Goal: Information Seeking & Learning: Check status

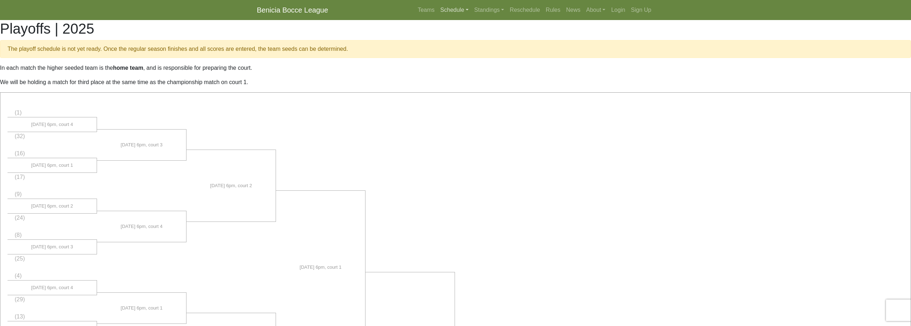
click at [456, 10] on link "Schedule" at bounding box center [455, 10] width 34 height 14
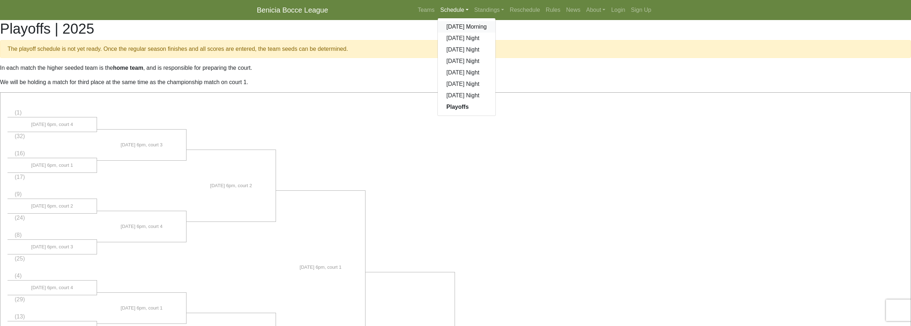
click at [459, 25] on link "[DATE] Morning" at bounding box center [467, 26] width 58 height 11
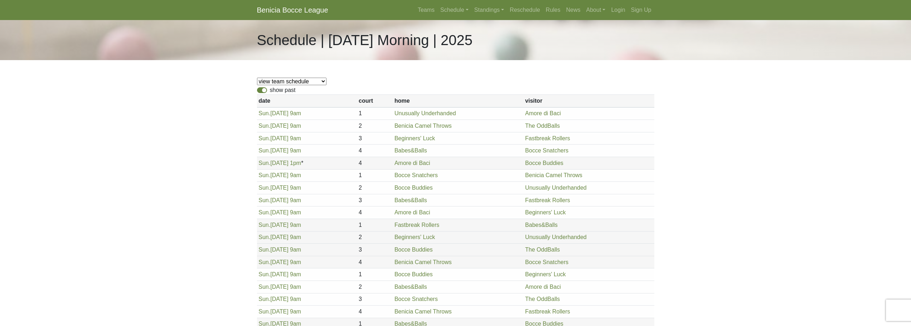
click at [270, 90] on label "show past" at bounding box center [283, 90] width 26 height 9
click at [270, 90] on input "show past" at bounding box center [272, 88] width 5 height 5
checkbox input "false"
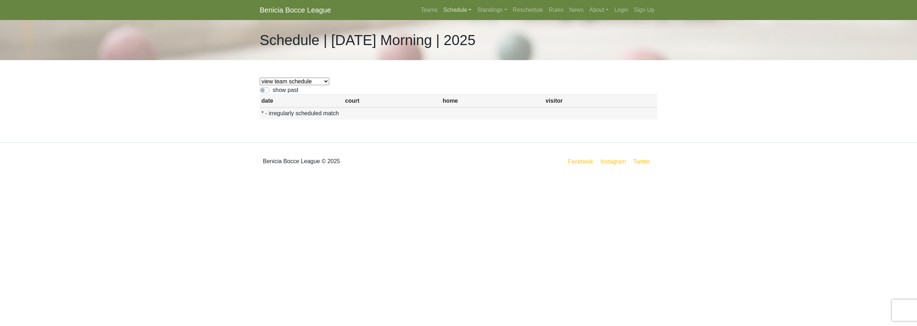
click at [471, 6] on link "Schedule" at bounding box center [457, 10] width 34 height 14
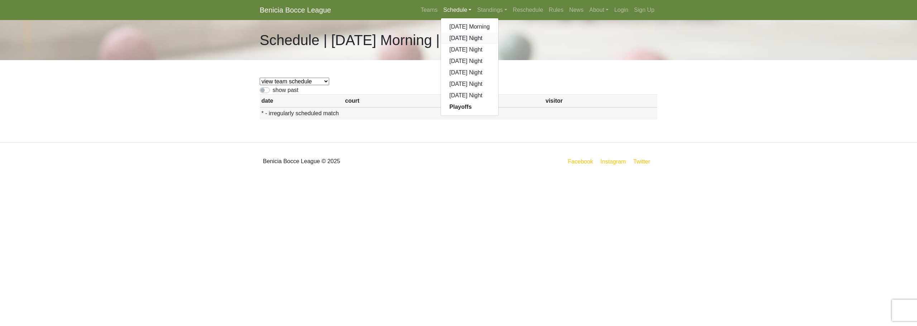
click at [460, 38] on link "[DATE] Night" at bounding box center [470, 38] width 58 height 11
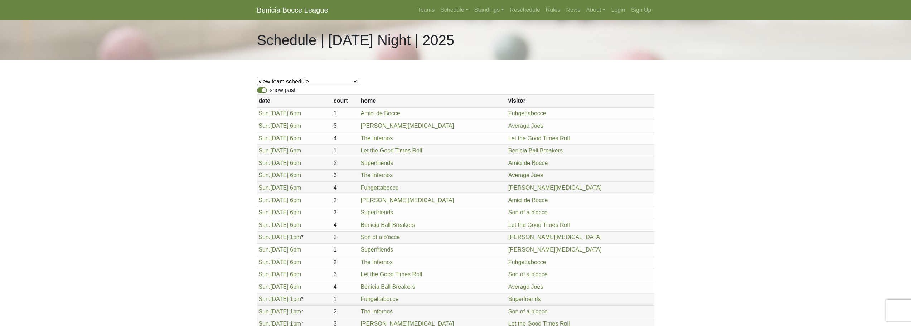
click at [270, 91] on label "show past" at bounding box center [283, 90] width 26 height 9
click at [270, 91] on input "show past" at bounding box center [272, 88] width 5 height 5
checkbox input "false"
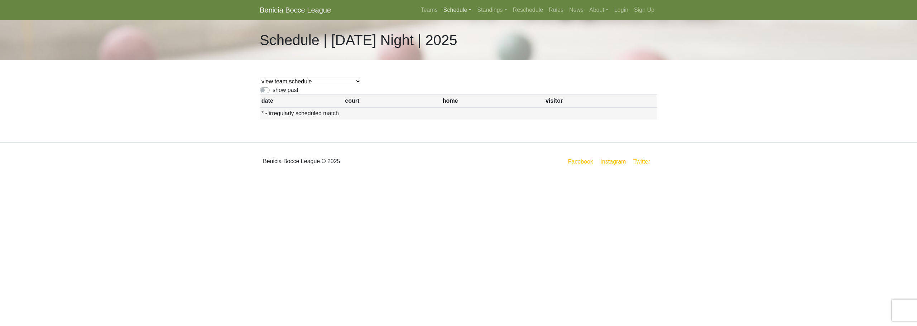
click at [452, 13] on link "Schedule" at bounding box center [457, 10] width 34 height 14
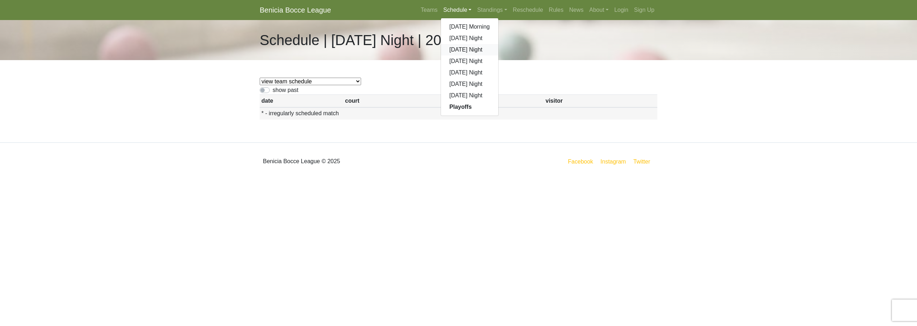
click at [452, 46] on link "[DATE] Night" at bounding box center [470, 49] width 58 height 11
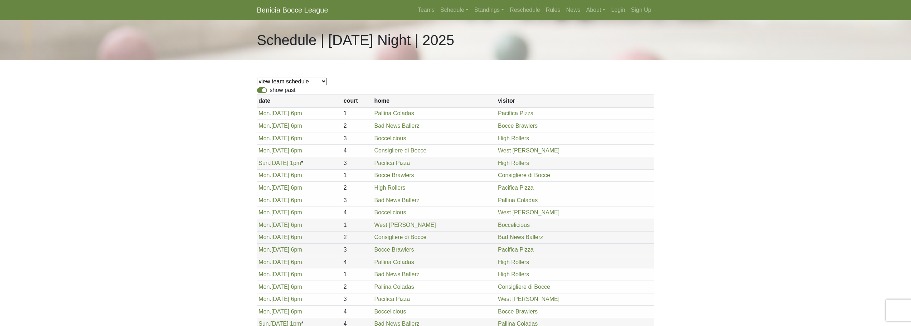
click at [270, 91] on label "show past" at bounding box center [283, 90] width 26 height 9
click at [270, 91] on input "show past" at bounding box center [272, 88] width 5 height 5
checkbox input "false"
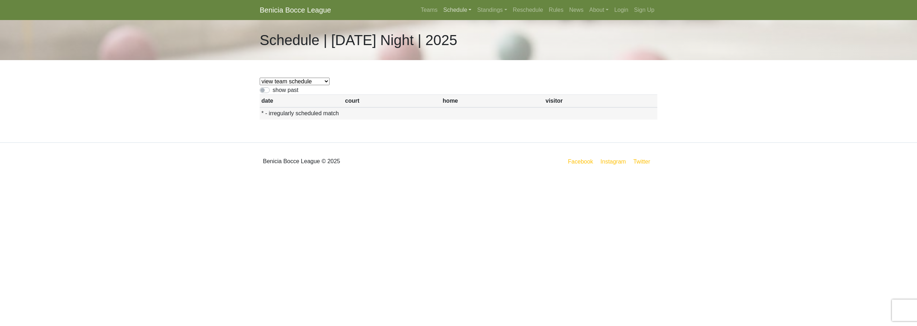
click at [445, 9] on link "Schedule" at bounding box center [457, 10] width 34 height 14
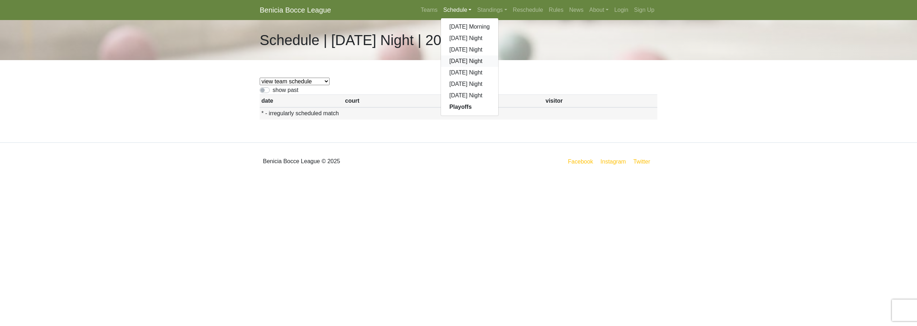
click at [453, 61] on link "[DATE] Night" at bounding box center [470, 60] width 58 height 11
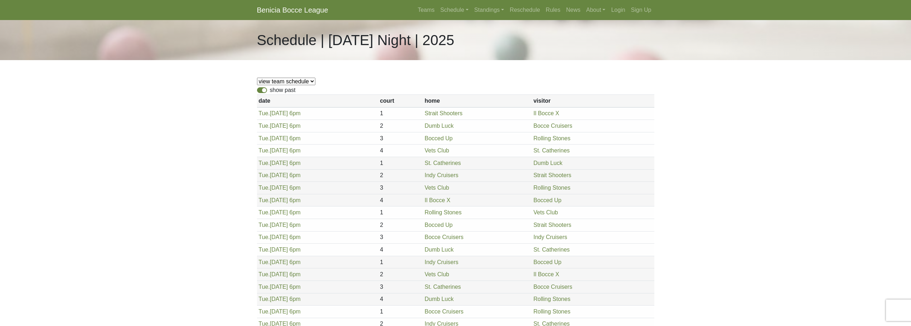
click at [270, 91] on label "show past" at bounding box center [283, 90] width 26 height 9
click at [270, 91] on input "show past" at bounding box center [272, 88] width 5 height 5
checkbox input "false"
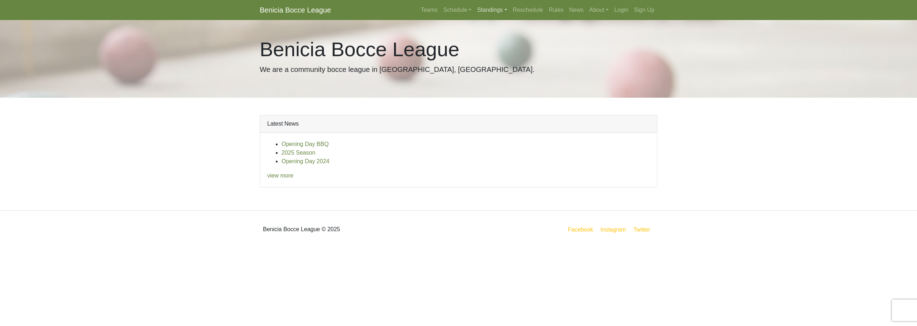
click at [481, 6] on link "Standings" at bounding box center [491, 10] width 35 height 14
click at [463, 8] on link "Schedule" at bounding box center [457, 10] width 34 height 14
click at [457, 107] on strong "Playoffs" at bounding box center [460, 107] width 22 height 6
